Goal: Task Accomplishment & Management: Complete application form

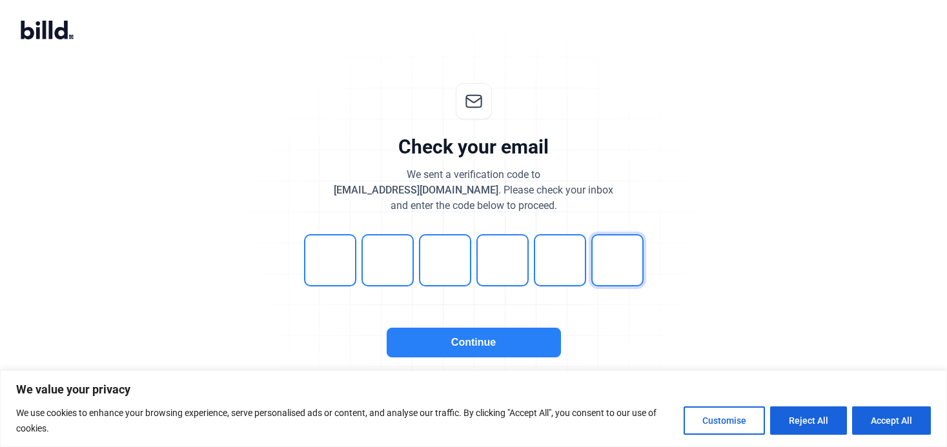
type input "1"
click at [478, 336] on button "Continue" at bounding box center [474, 343] width 174 height 30
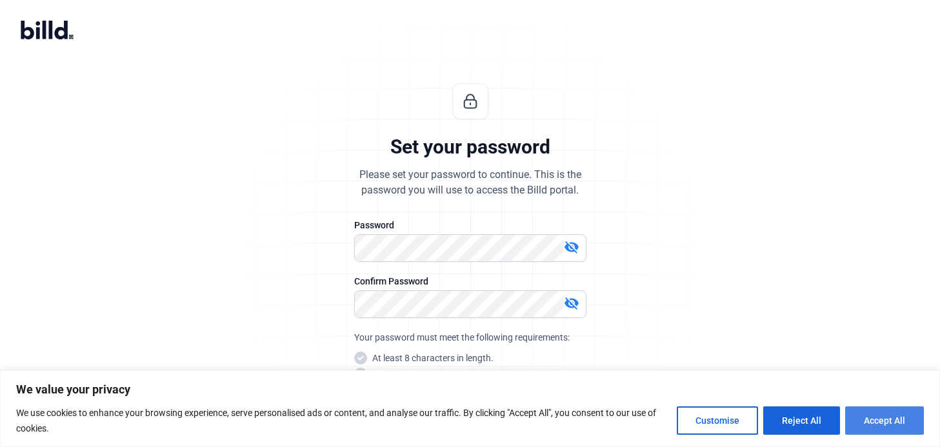
click at [857, 413] on button "Accept All" at bounding box center [885, 421] width 79 height 28
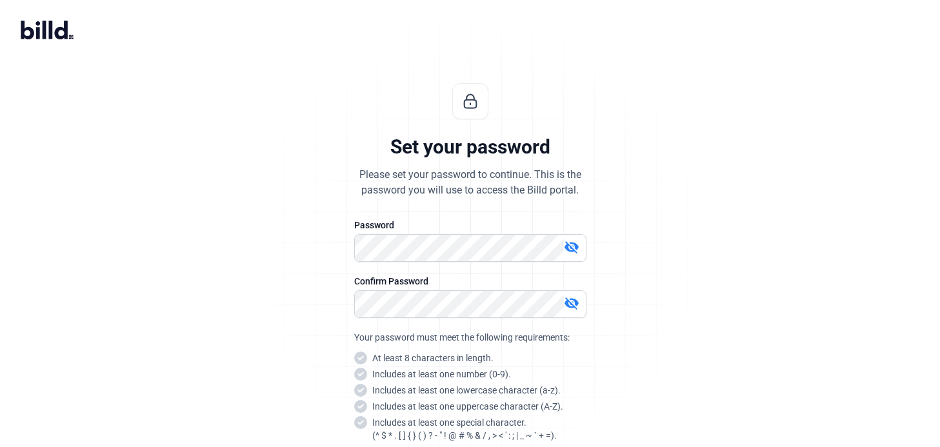
scroll to position [127, 0]
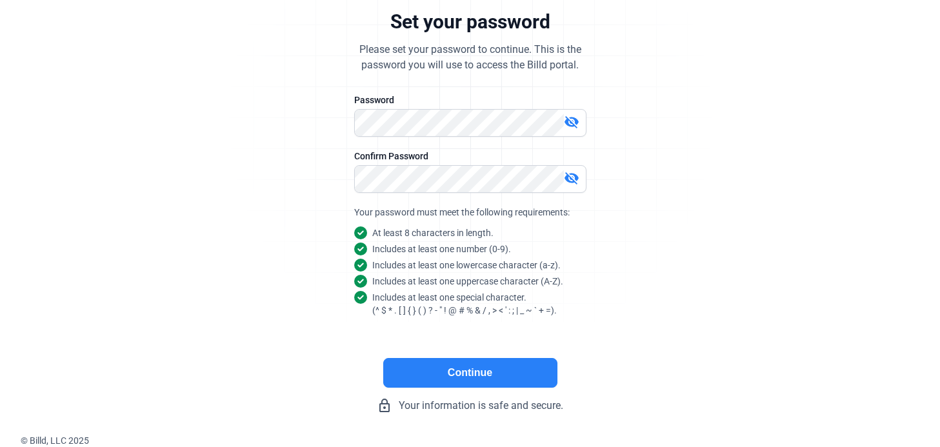
click at [527, 368] on button "Continue" at bounding box center [470, 373] width 174 height 30
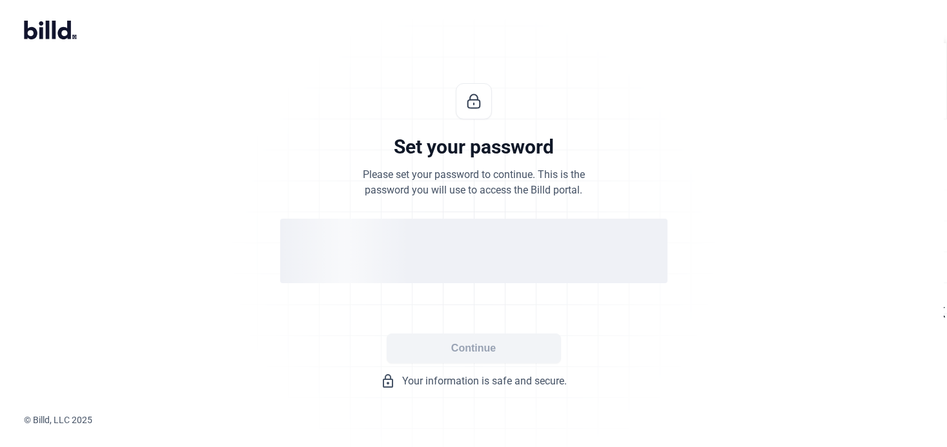
scroll to position [0, 0]
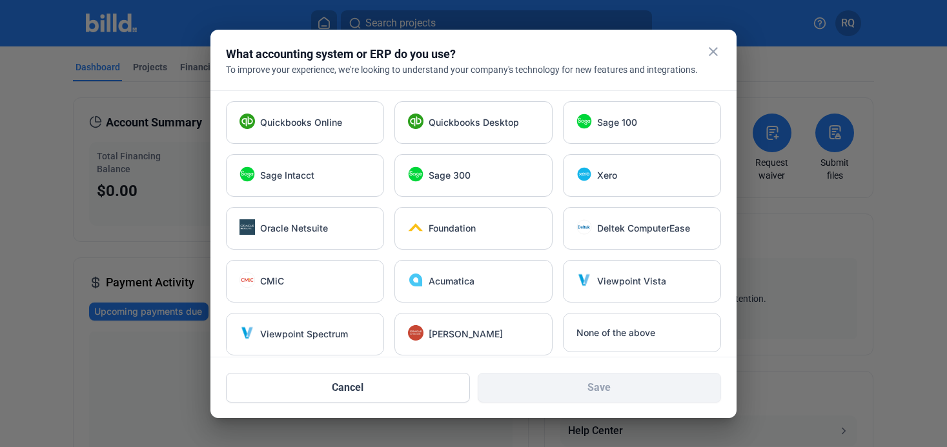
click at [523, 61] on div "What accounting system or ERP do you use?" at bounding box center [457, 54] width 463 height 18
click at [842, 230] on div at bounding box center [473, 223] width 947 height 447
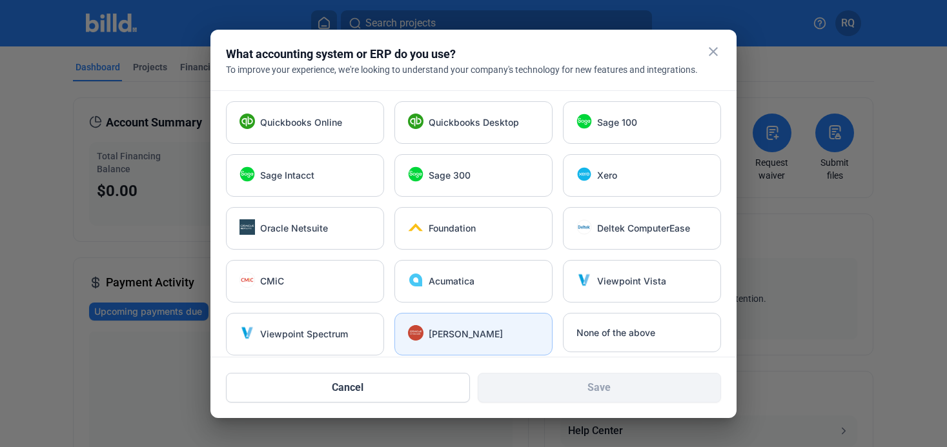
scroll to position [9, 0]
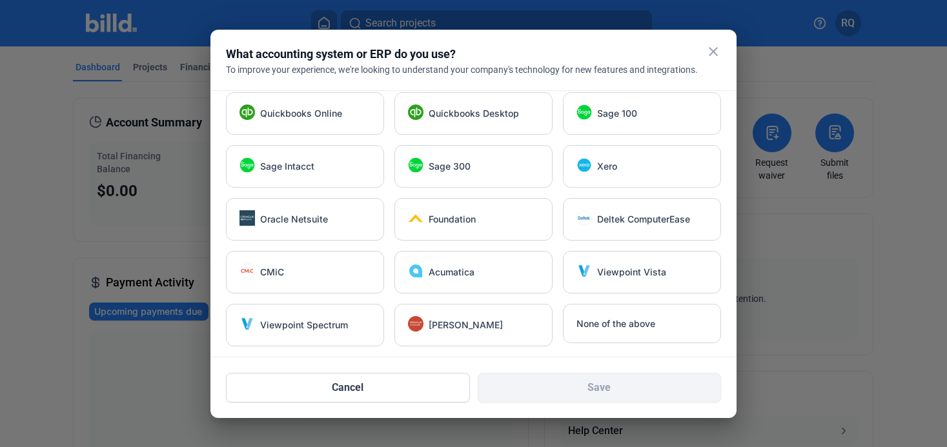
click at [383, 402] on mat-dialog-container "close What accounting system or ERP do you use? To improve your experience, we'…" at bounding box center [473, 224] width 526 height 389
click at [383, 391] on button "Cancel" at bounding box center [348, 388] width 244 height 30
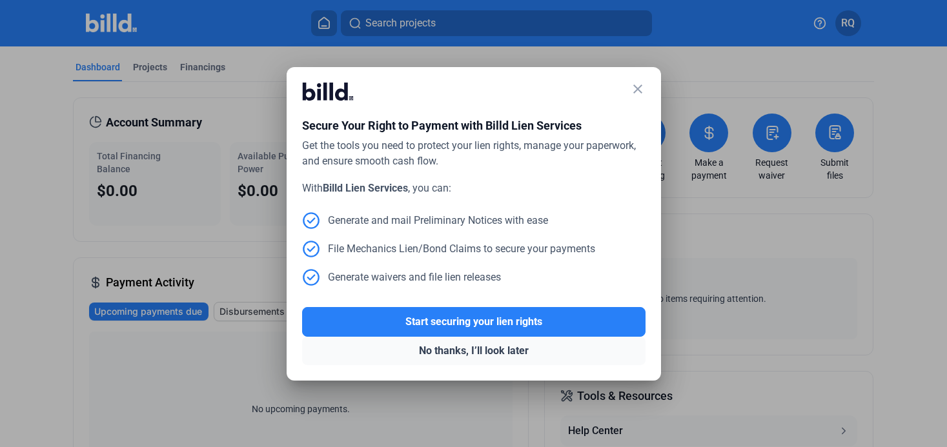
click at [483, 352] on button "No thanks, I’ll look later" at bounding box center [473, 351] width 343 height 28
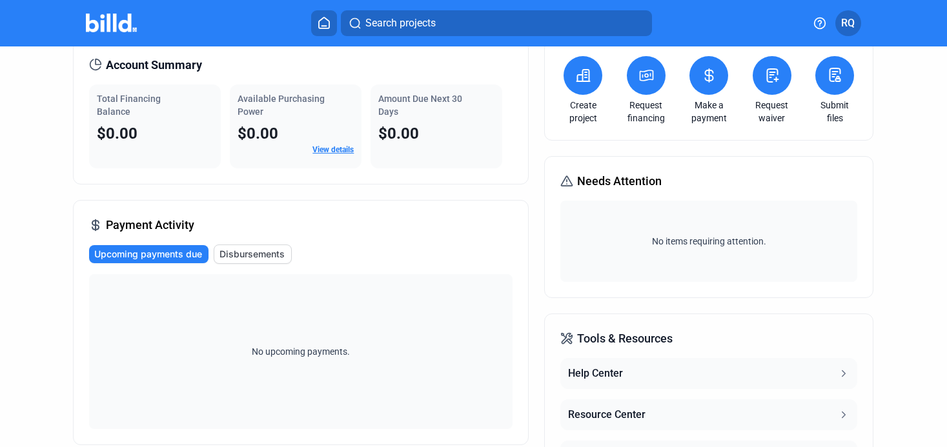
scroll to position [0, 0]
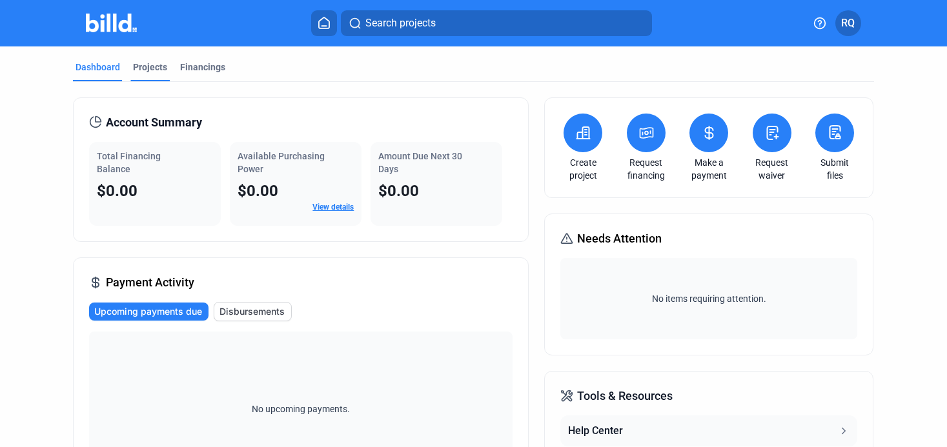
click at [168, 73] on div "Dashboard Projects Financings" at bounding box center [473, 71] width 800 height 21
click at [202, 68] on div "Financings" at bounding box center [202, 67] width 45 height 13
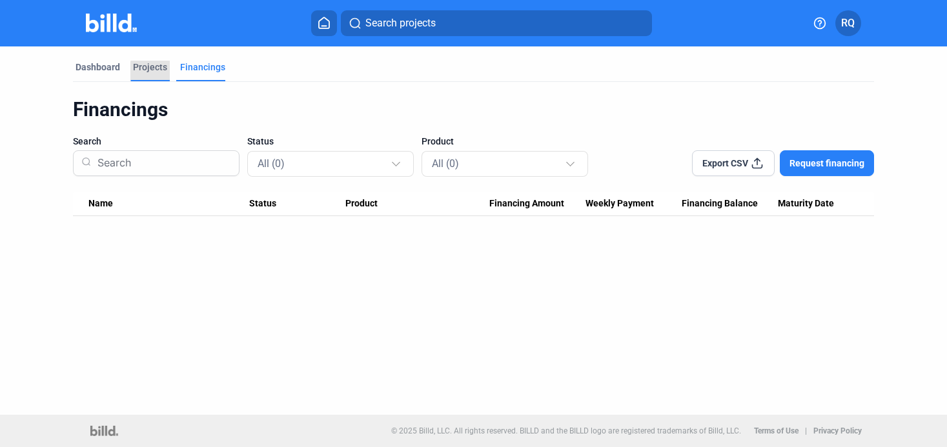
click at [150, 71] on div "Projects" at bounding box center [150, 67] width 34 height 13
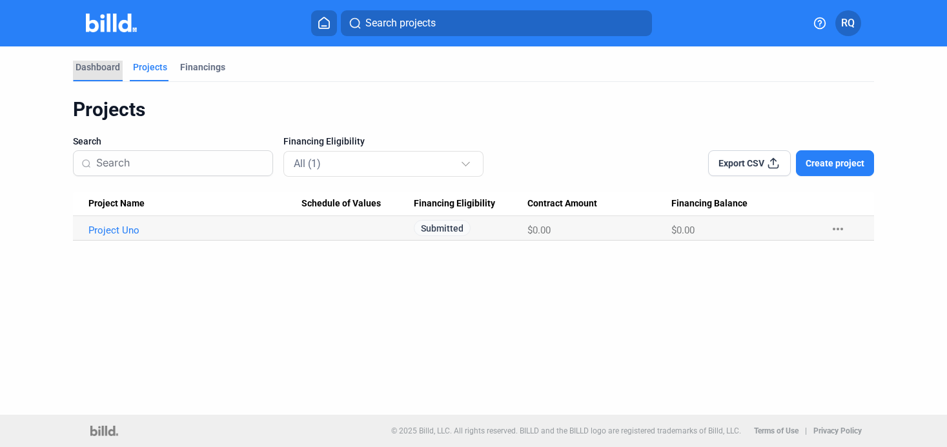
click at [112, 70] on div "Dashboard" at bounding box center [98, 67] width 45 height 13
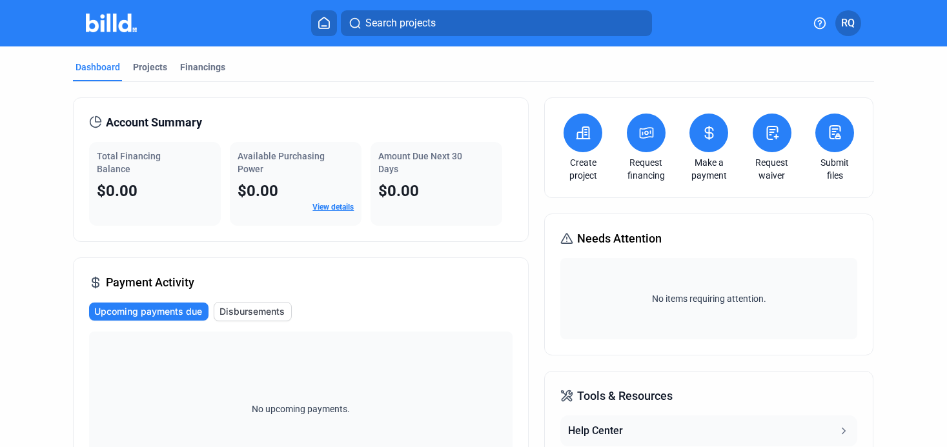
click at [586, 127] on icon at bounding box center [583, 132] width 16 height 15
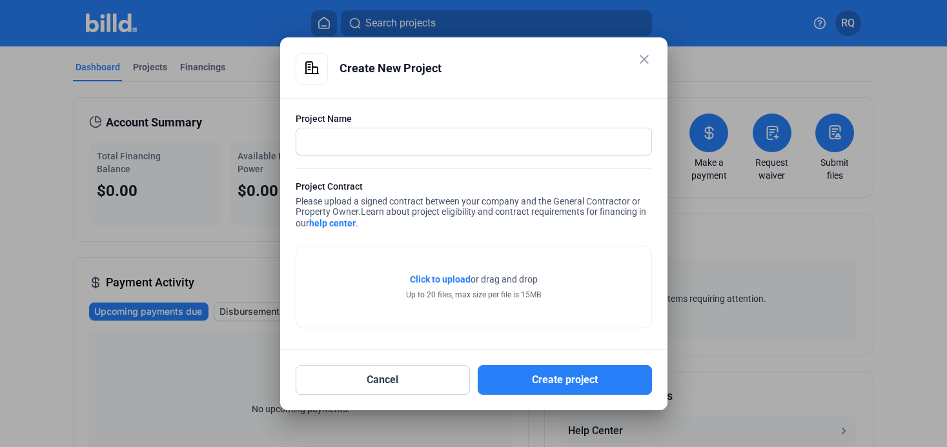
click at [640, 62] on mat-icon "close" at bounding box center [643, 59] width 15 height 15
